Goal: Navigation & Orientation: Find specific page/section

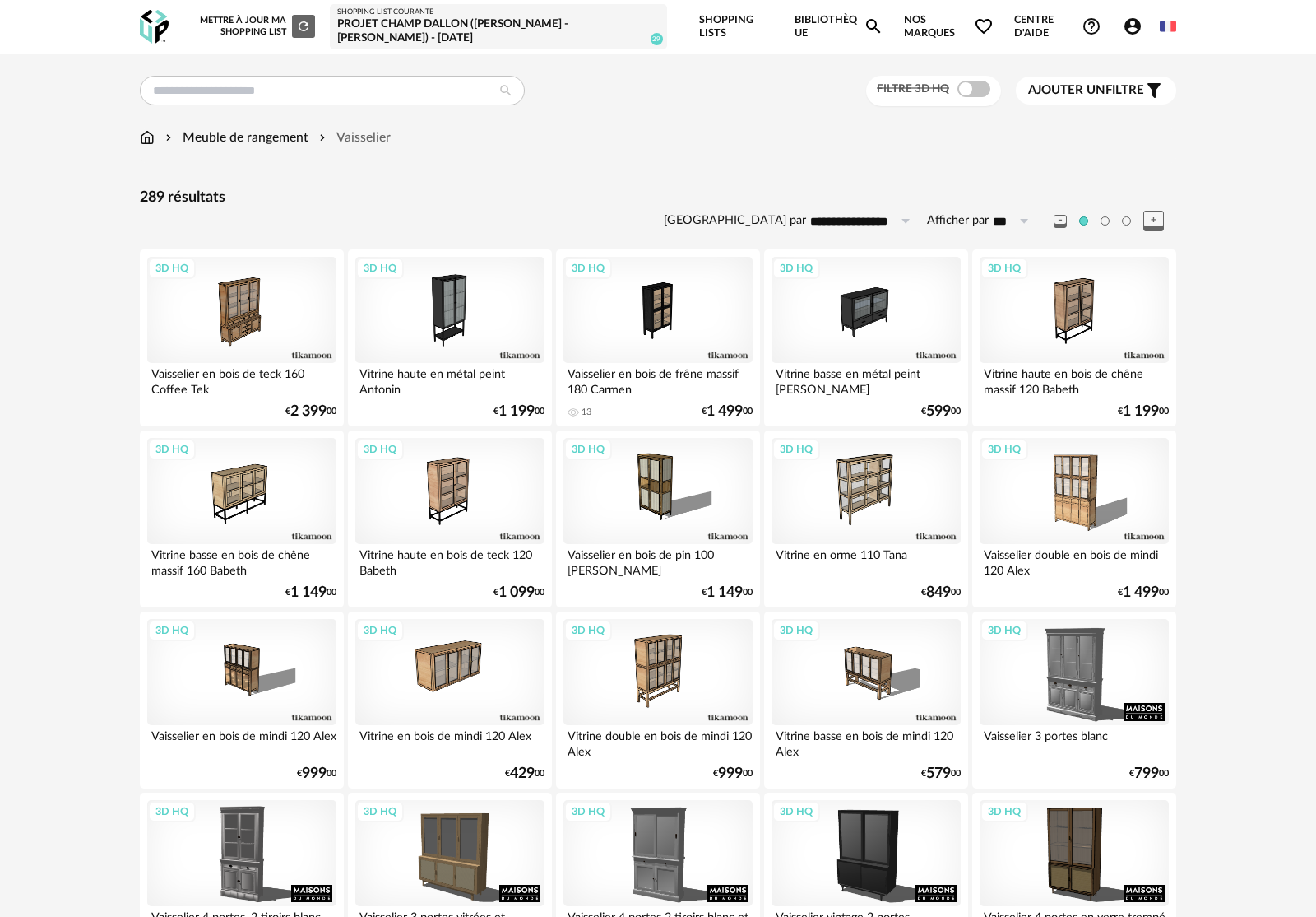
click at [709, 31] on link "Shopping Lists" at bounding box center [736, 26] width 74 height 54
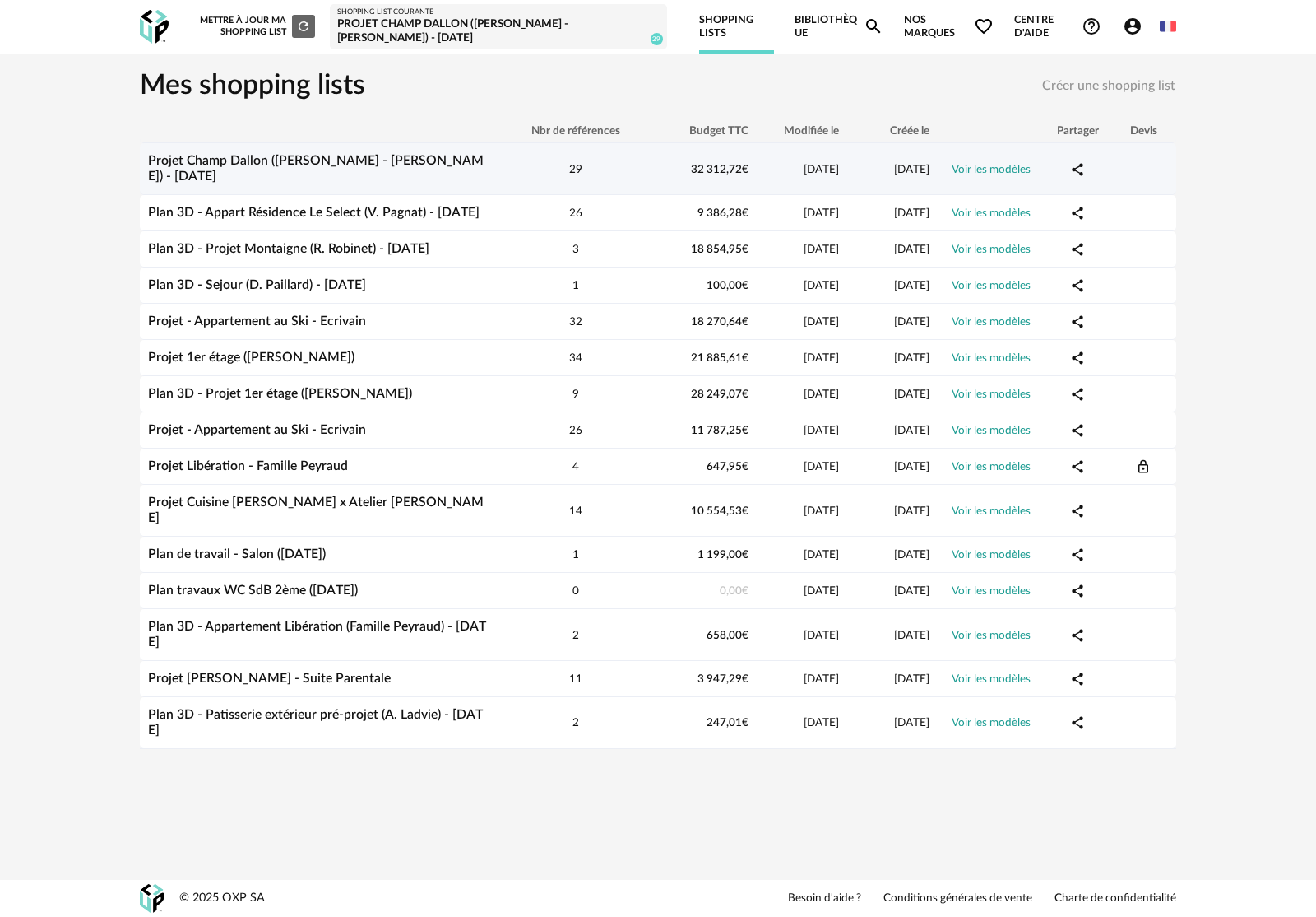
click at [307, 158] on link "Projet Champ Dallon ([PERSON_NAME] - G. Capovin) - [DATE]" at bounding box center [316, 168] width 336 height 29
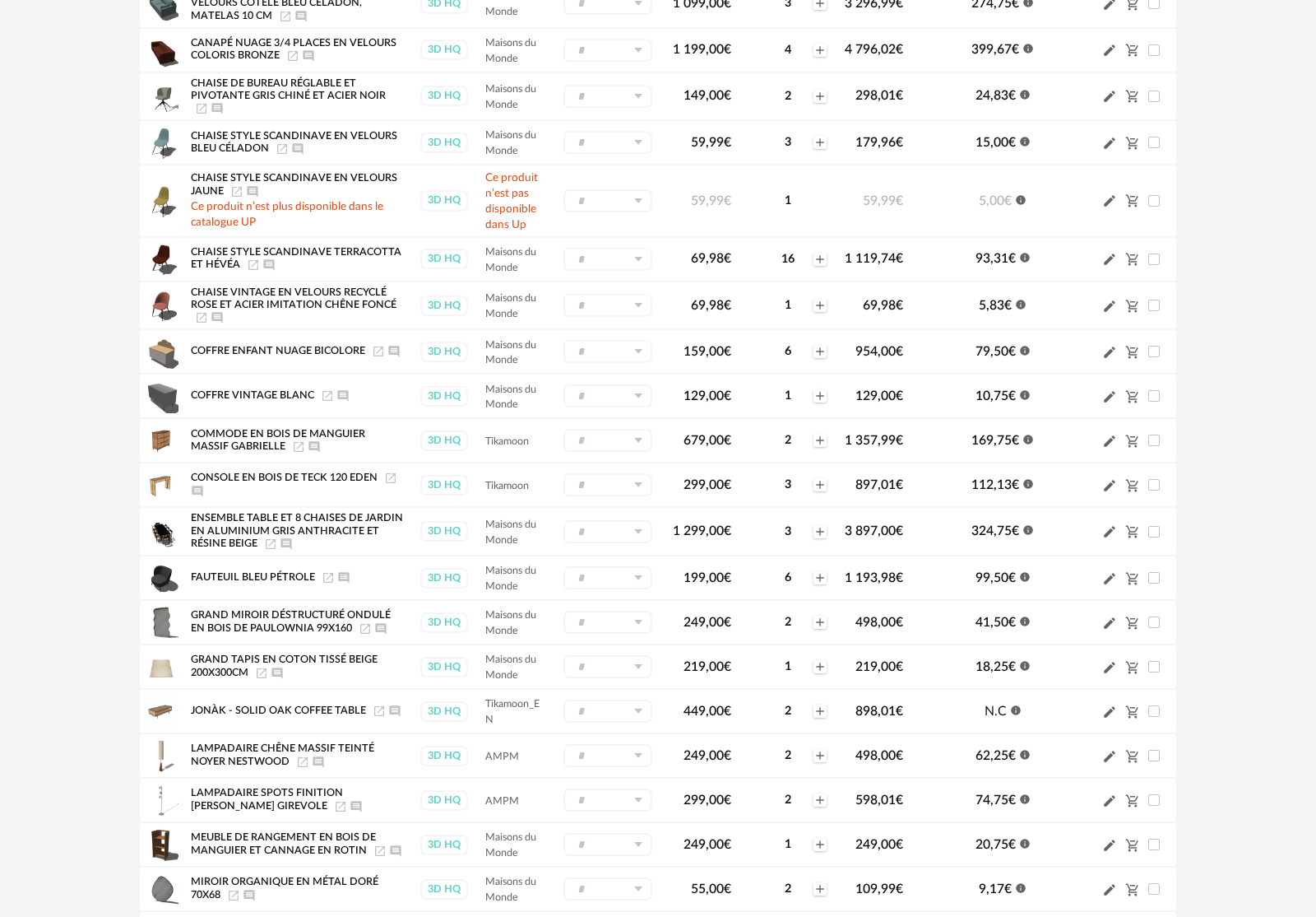
scroll to position [462, 0]
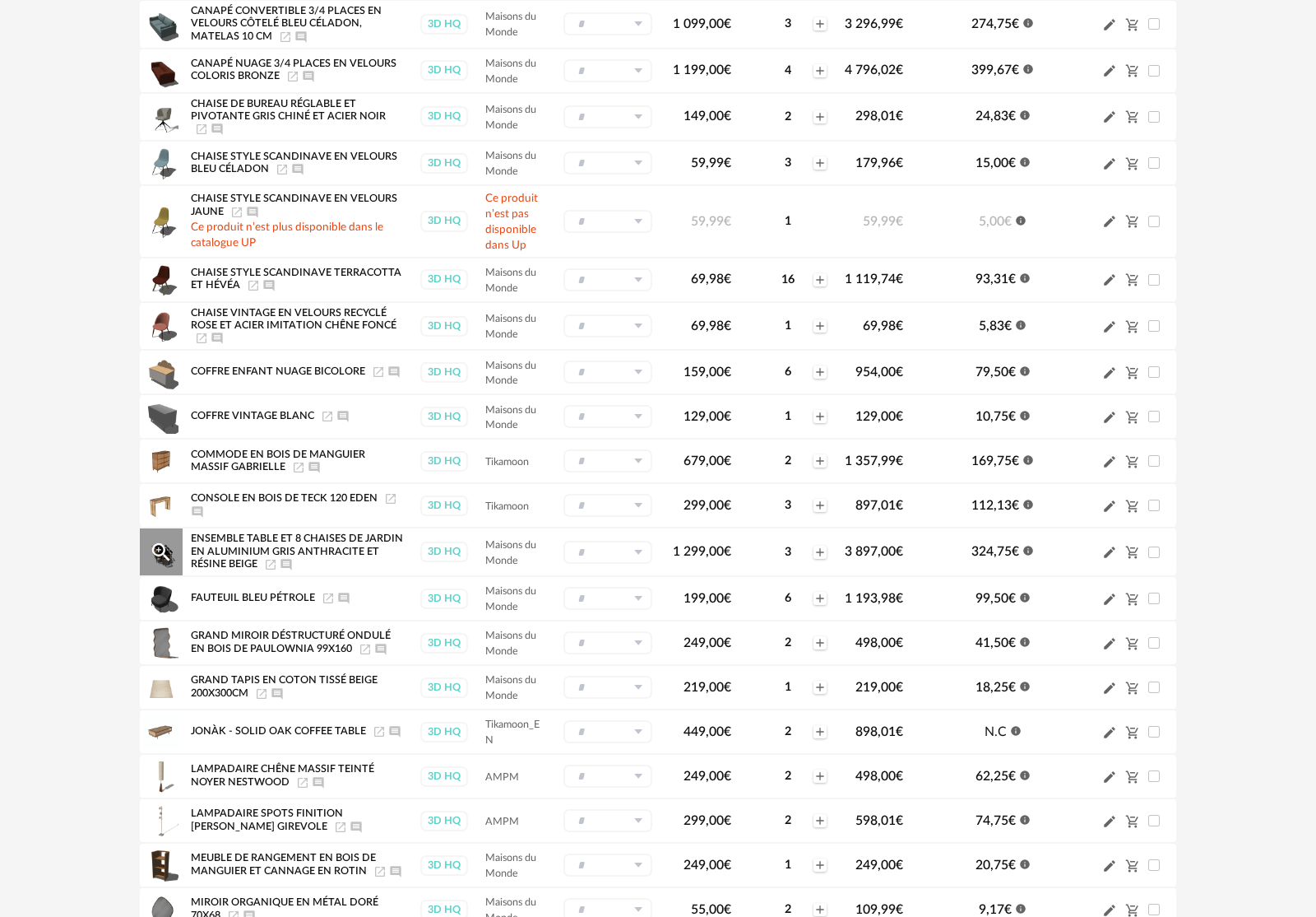
click at [267, 571] on icon "Launch icon" at bounding box center [271, 565] width 13 height 13
